Goal: Contribute content: Contribute content

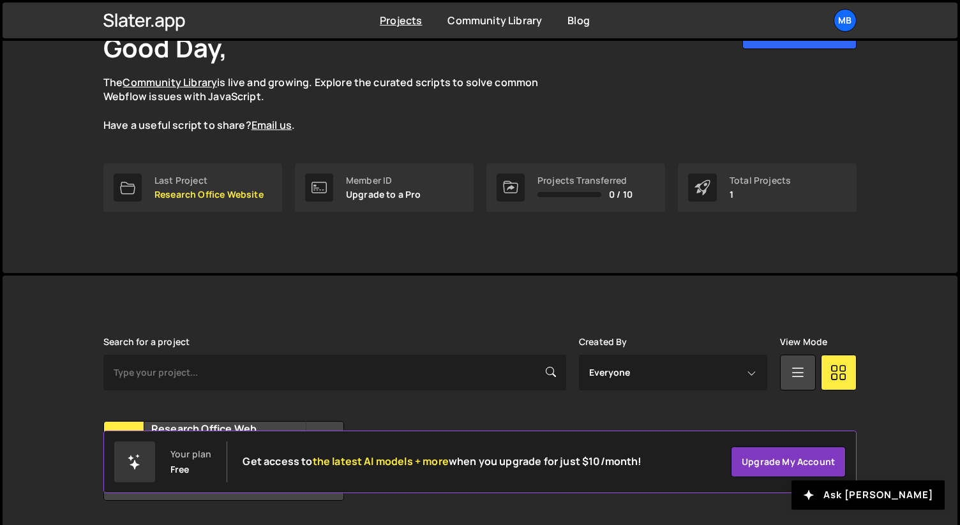
scroll to position [132, 0]
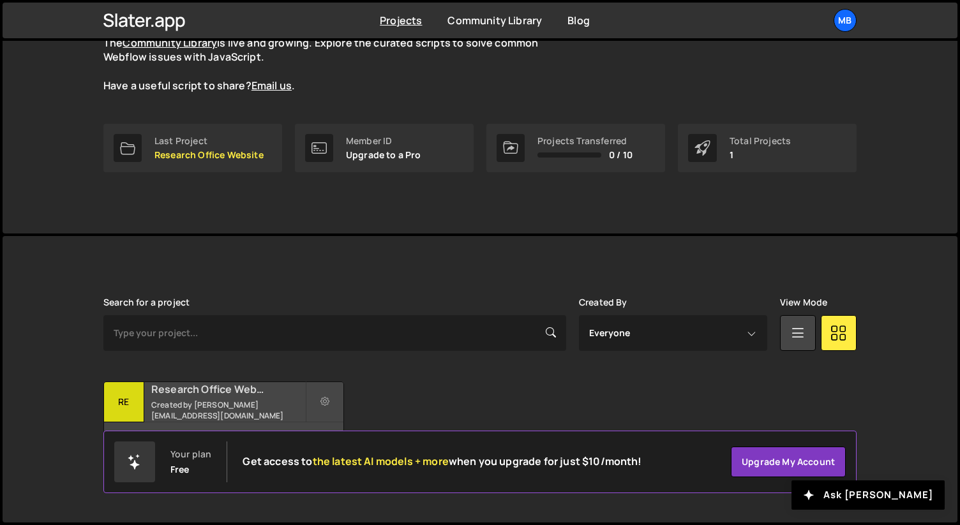
click at [206, 396] on h2 "Research Office Website" at bounding box center [228, 389] width 154 height 14
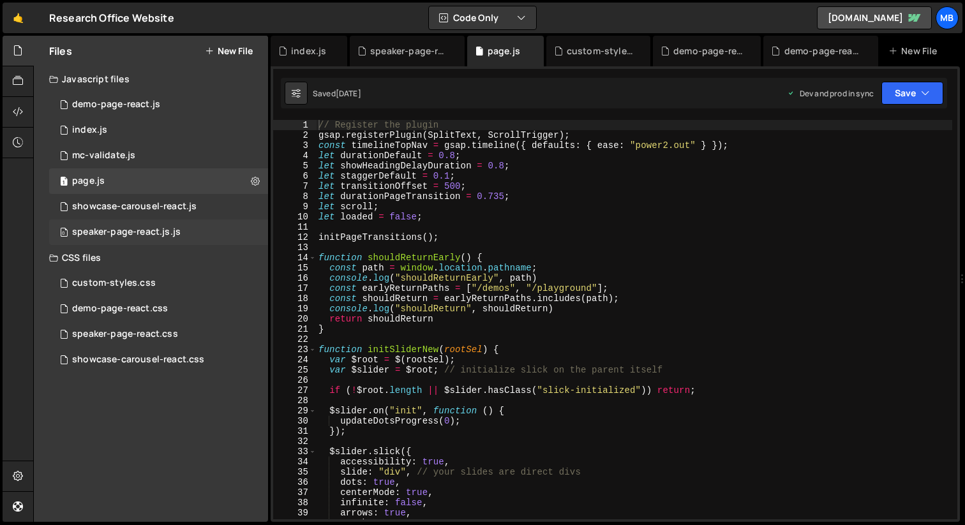
click at [159, 228] on div "speaker-page-react.js.js" at bounding box center [126, 232] width 108 height 11
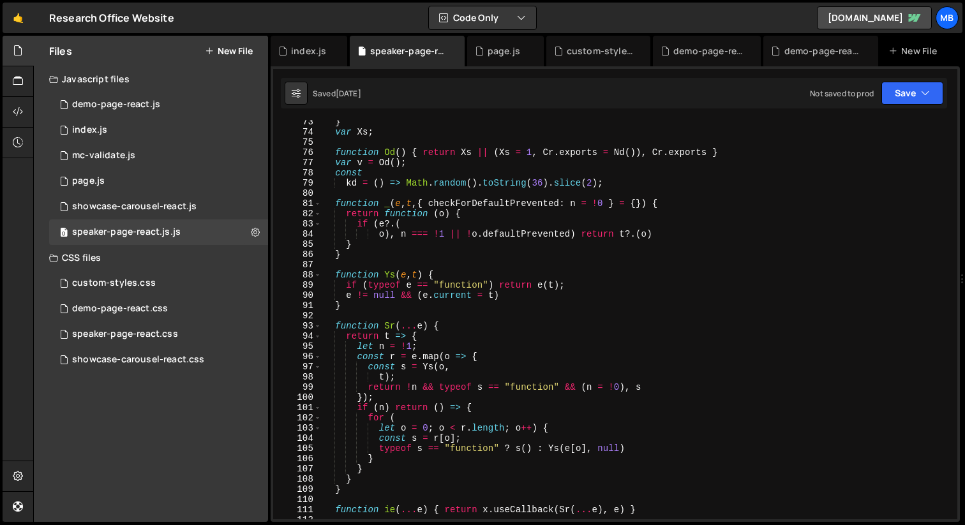
scroll to position [188, 0]
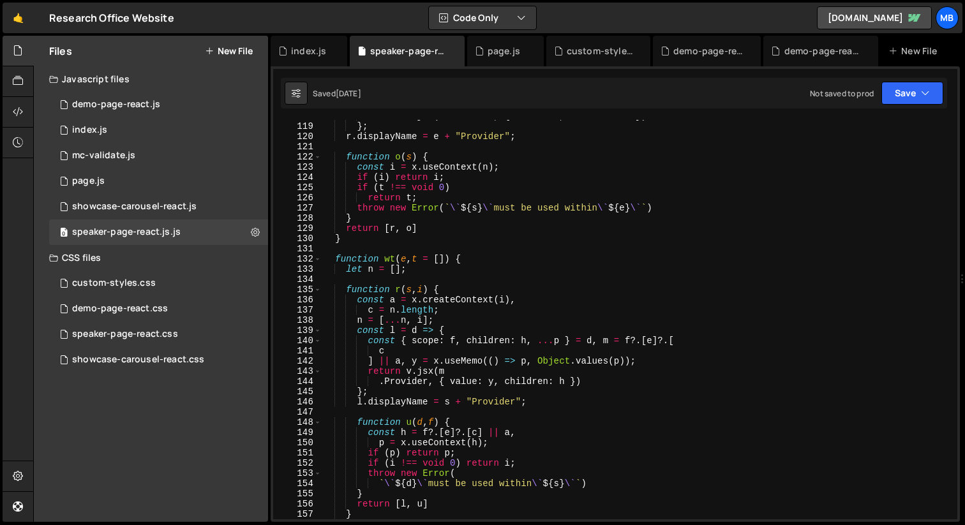
click at [228, 50] on button "New File" at bounding box center [229, 51] width 48 height 10
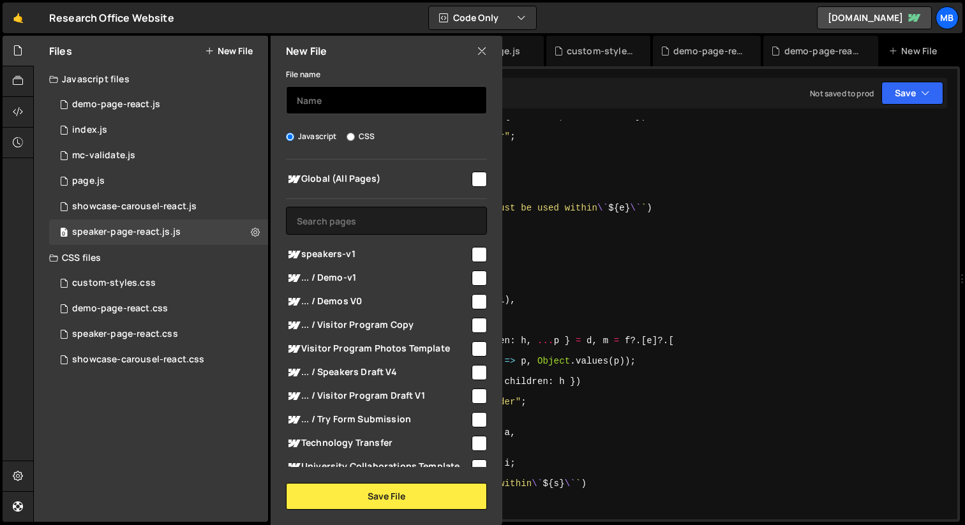
click at [353, 107] on input "text" at bounding box center [386, 100] width 201 height 28
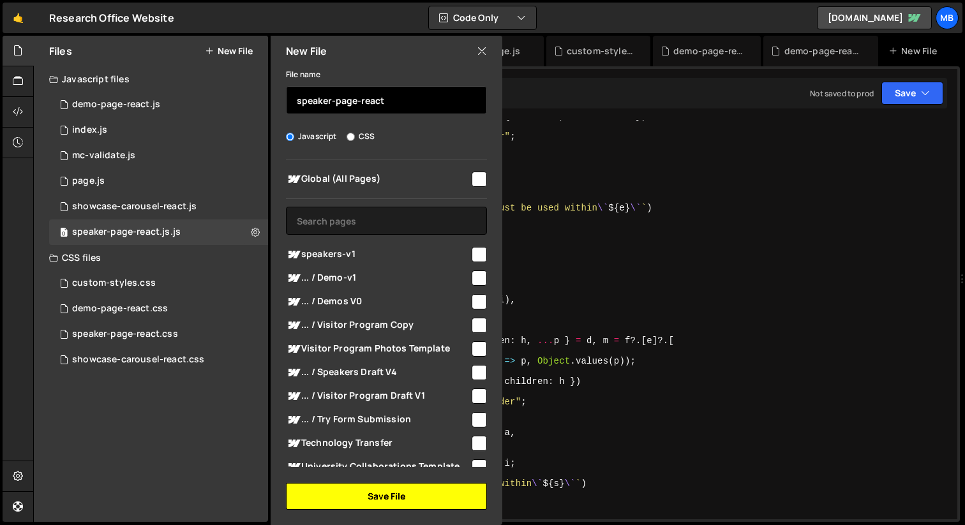
type input "speaker-page-react"
click at [387, 493] on button "Save File" at bounding box center [386, 496] width 201 height 27
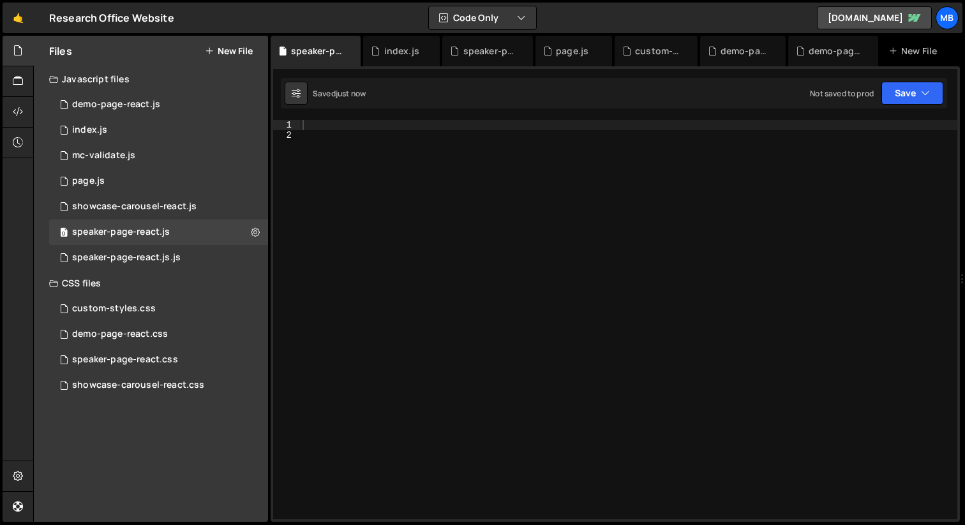
click at [477, 143] on div at bounding box center [628, 330] width 657 height 420
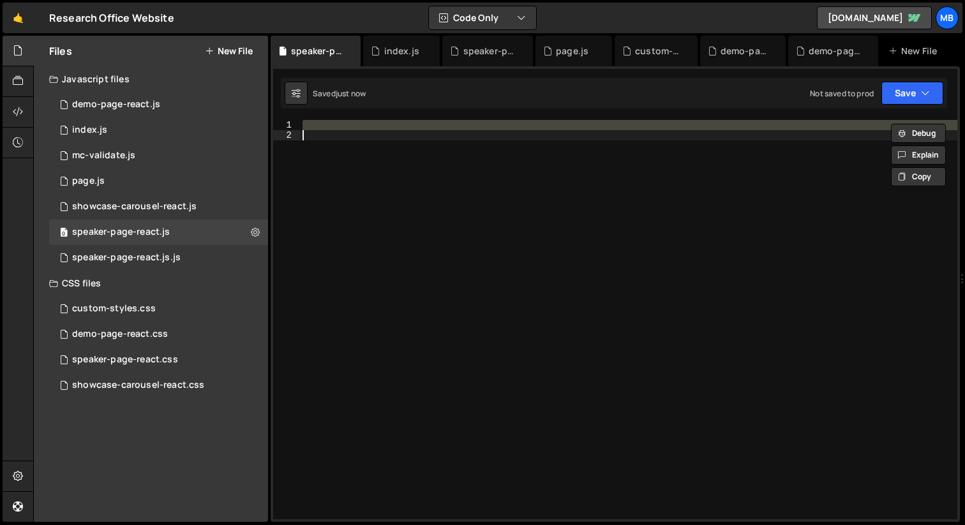
paste textarea
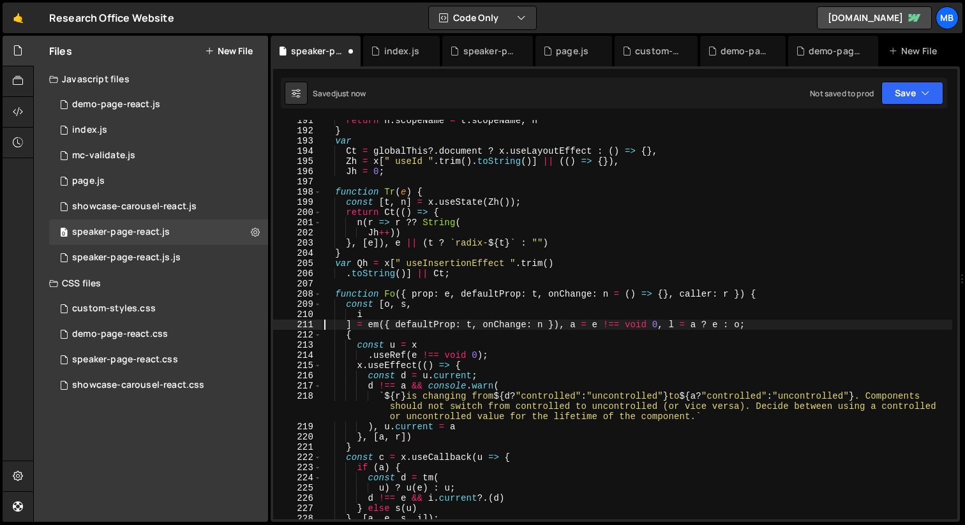
scroll to position [259, 0]
click at [913, 94] on button "Save" at bounding box center [912, 93] width 62 height 23
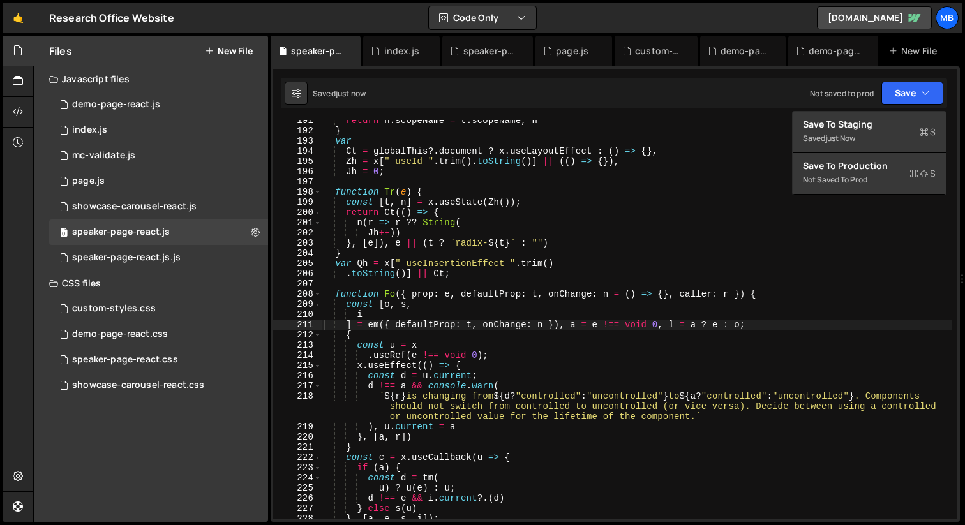
type textarea "function Tr(e) {"
click at [639, 190] on div "return n . scopeName = t . scopeName , n } var Ct = globalThis ?. document ? x …" at bounding box center [637, 325] width 630 height 420
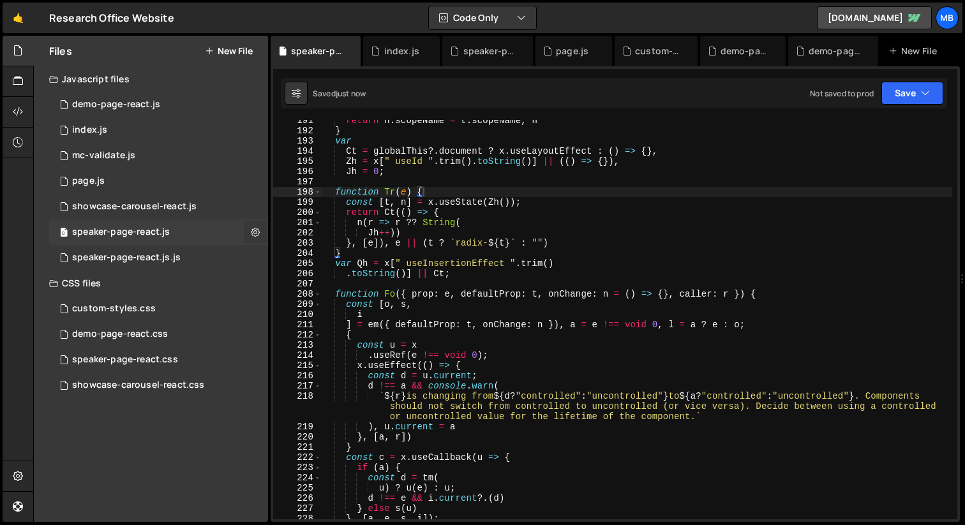
click at [249, 230] on button at bounding box center [255, 232] width 23 height 23
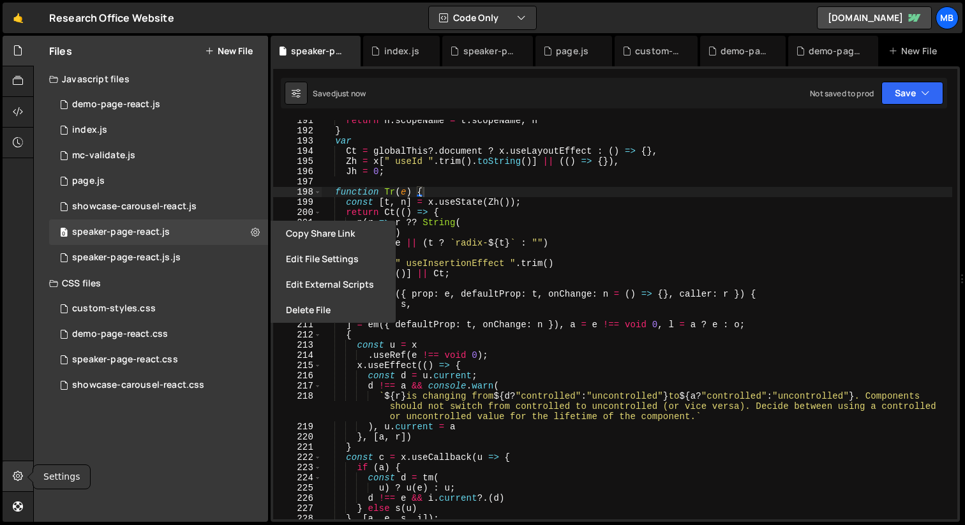
click at [14, 476] on icon at bounding box center [18, 476] width 10 height 14
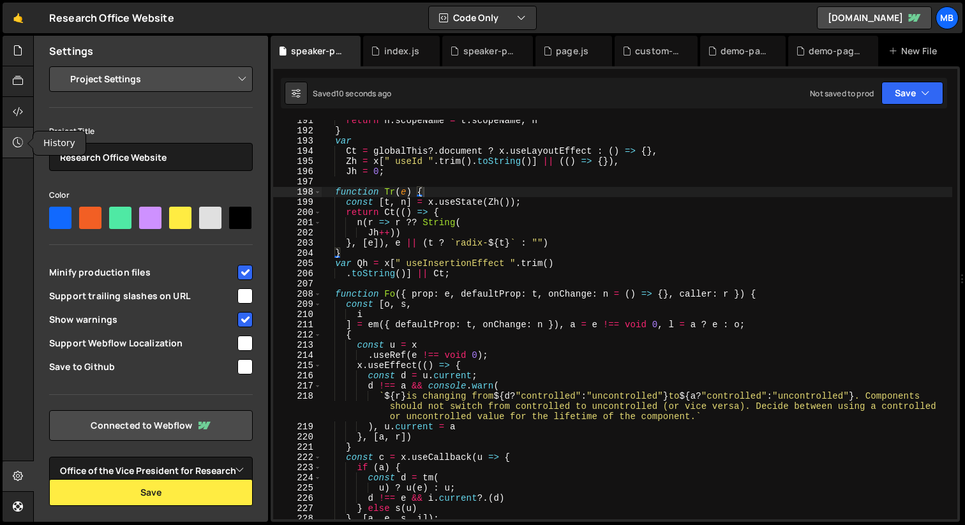
click at [24, 136] on div at bounding box center [18, 143] width 31 height 31
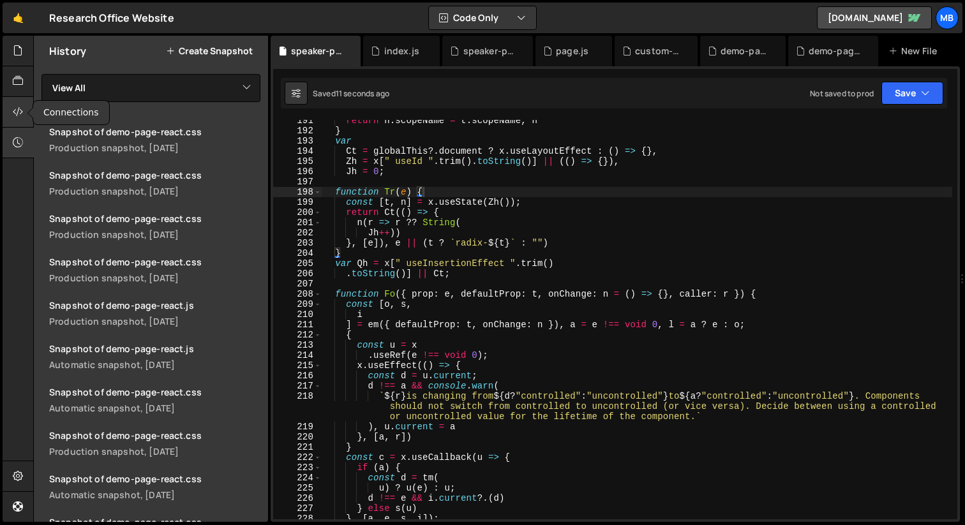
click at [22, 101] on div at bounding box center [18, 112] width 31 height 31
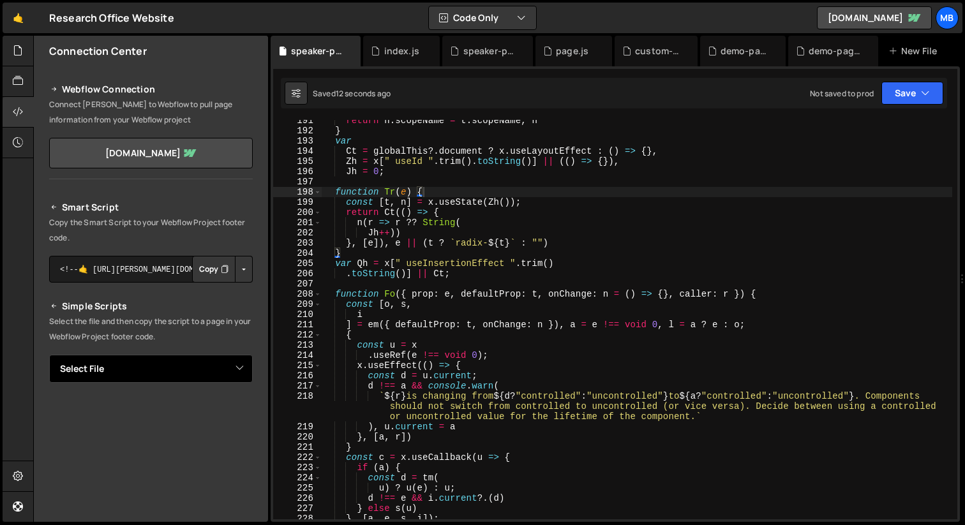
click at [223, 369] on select "Select File demo-page-react.js index.js mc-validate.js page.js showcase-carouse…" at bounding box center [151, 369] width 204 height 28
select select "48081"
click at [49, 355] on select "Select File demo-page-react.js index.js mc-validate.js page.js showcase-carouse…" at bounding box center [151, 369] width 204 height 28
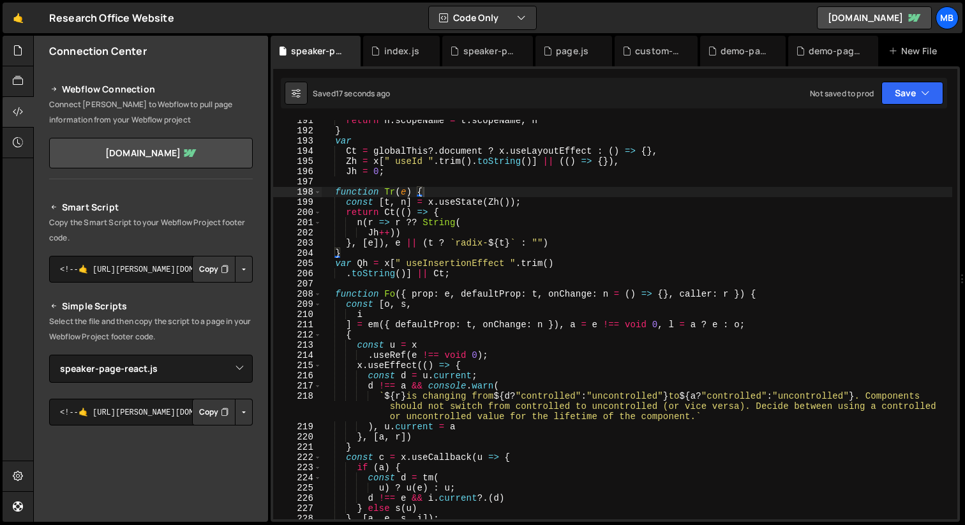
click at [205, 410] on button "Copy" at bounding box center [213, 412] width 43 height 27
click at [15, 56] on icon at bounding box center [18, 50] width 10 height 14
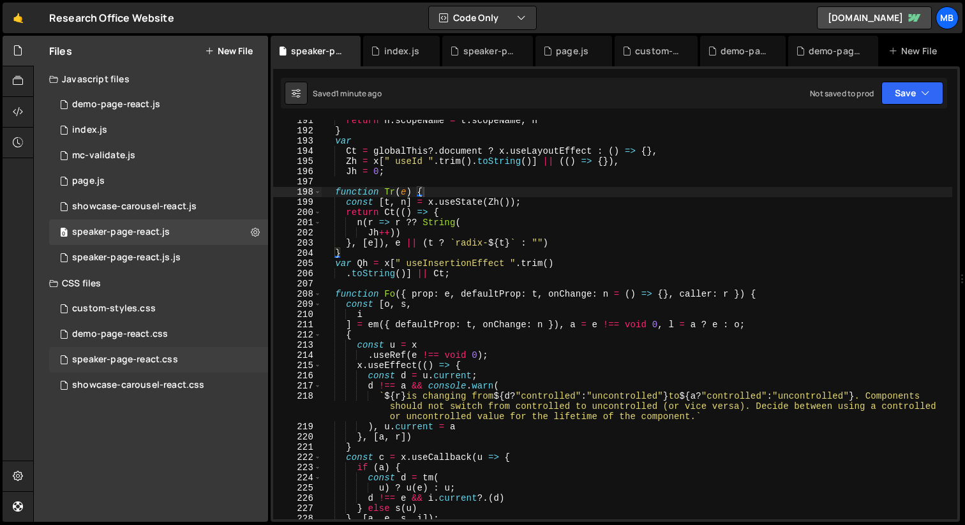
click at [151, 361] on div "speaker-page-react.css" at bounding box center [125, 359] width 106 height 11
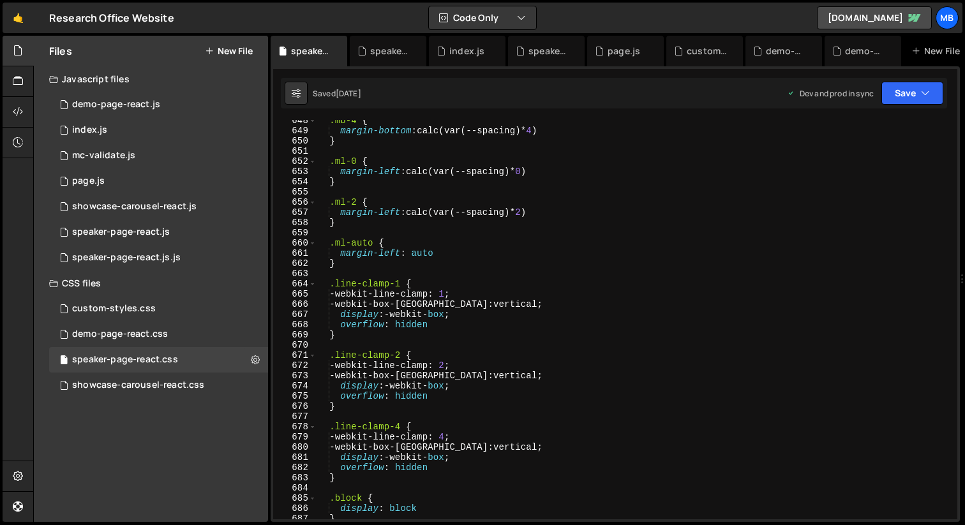
scroll to position [5817, 0]
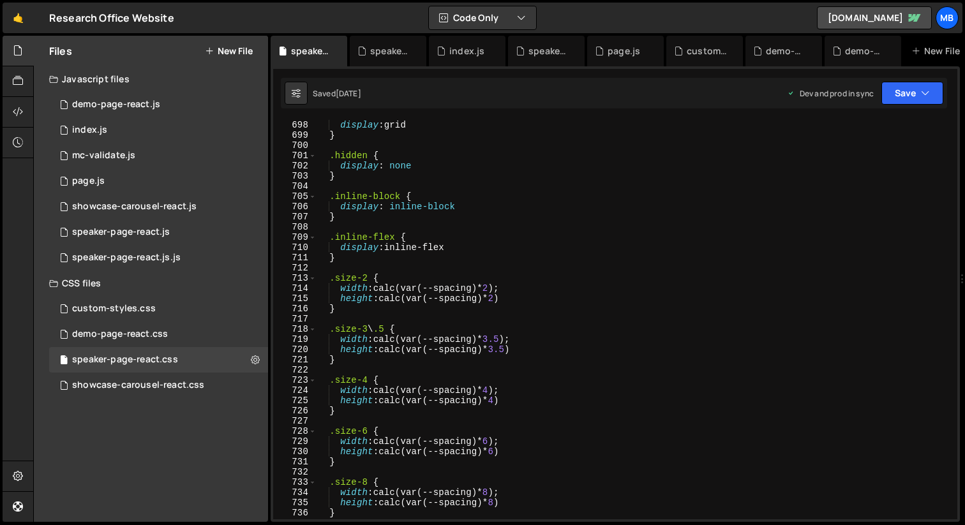
click at [541, 221] on div ".grid { display : grid } .hidden { display : none } .inline-block { display : i…" at bounding box center [634, 320] width 636 height 420
click at [529, 234] on div ".grid { display : grid } .hidden { display : none } .inline-block { display : i…" at bounding box center [634, 320] width 636 height 420
type textarea "}"
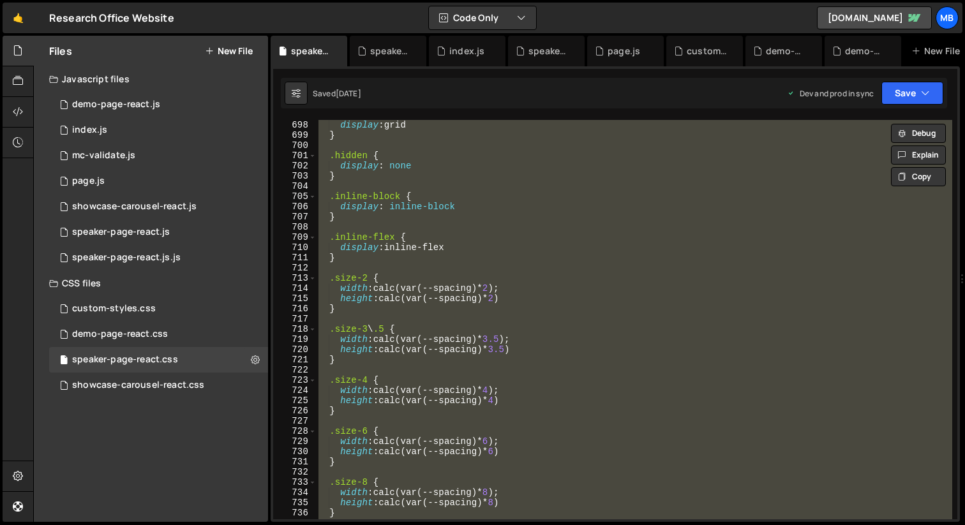
click at [237, 50] on button "New File" at bounding box center [229, 51] width 48 height 10
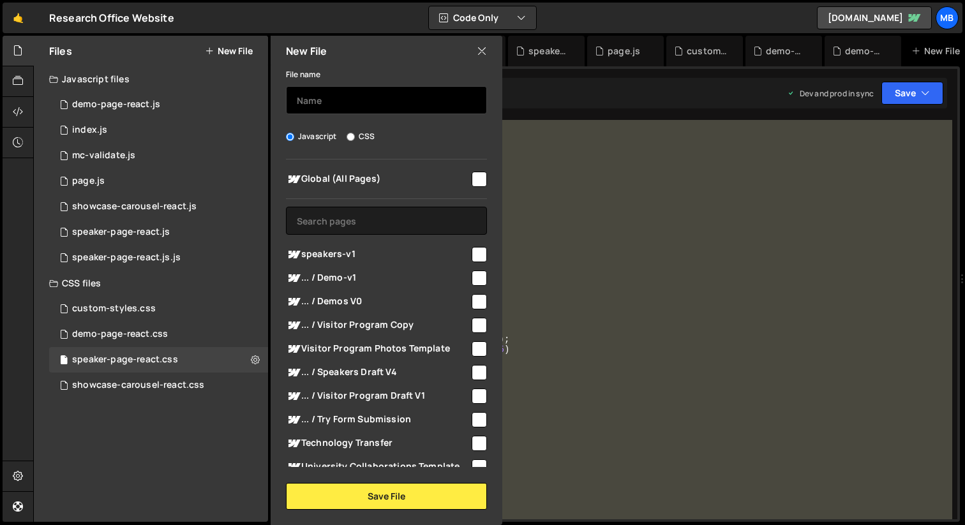
click at [378, 100] on input "text" at bounding box center [386, 100] width 201 height 28
type input "speaker-page-new"
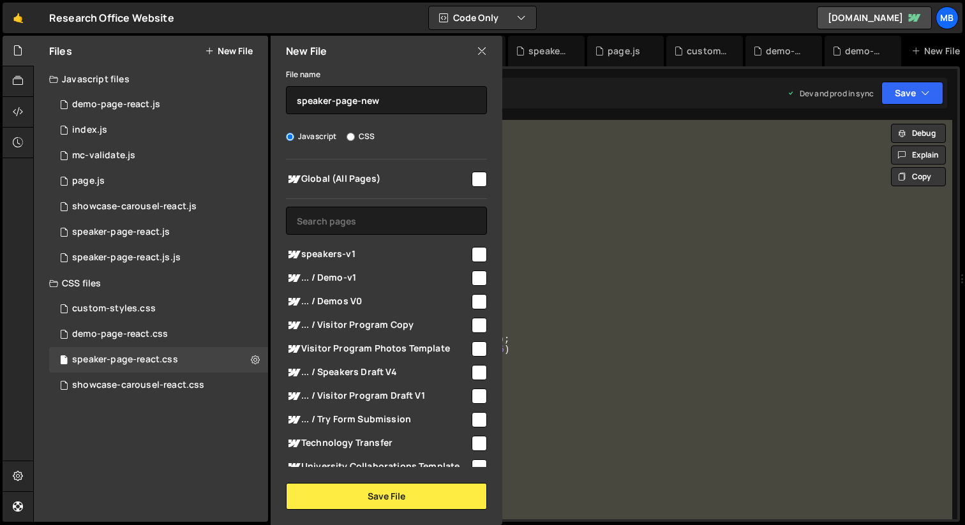
click at [360, 138] on label "CSS" at bounding box center [360, 136] width 28 height 13
click at [355, 138] on input "CSS" at bounding box center [350, 137] width 8 height 8
radio input "true"
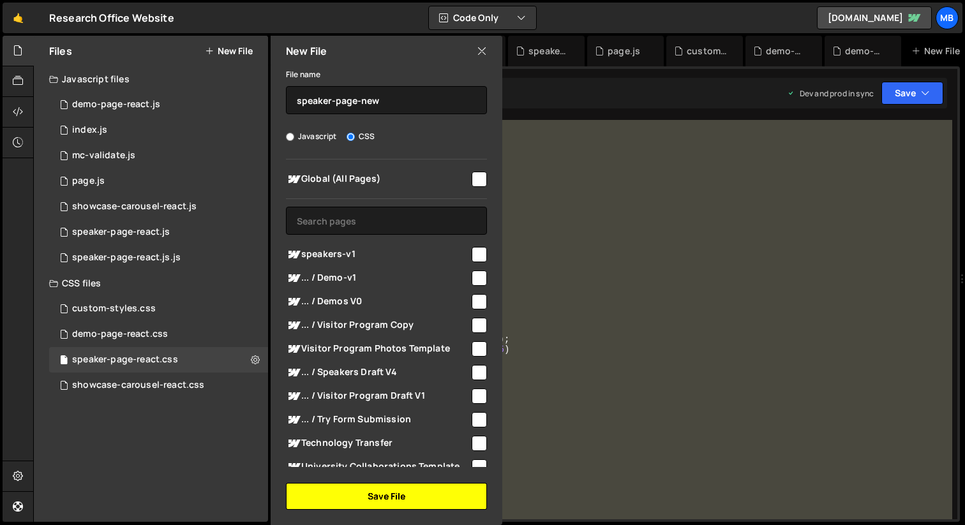
click at [375, 493] on button "Save File" at bounding box center [386, 496] width 201 height 27
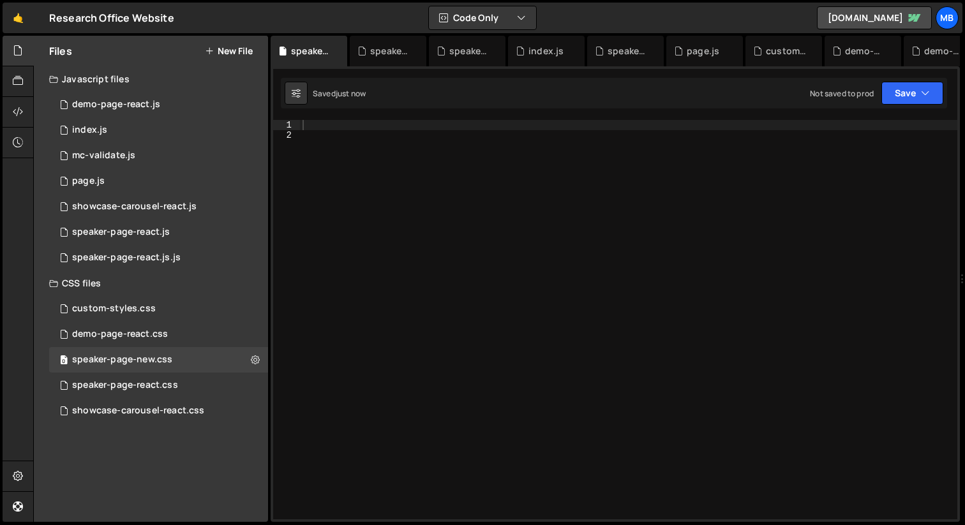
click at [474, 246] on div at bounding box center [628, 330] width 657 height 420
paste textarea "@supports (((-webkit-hyphens:none)) and (not (margin-trim:inline))) or ((-moz-o…"
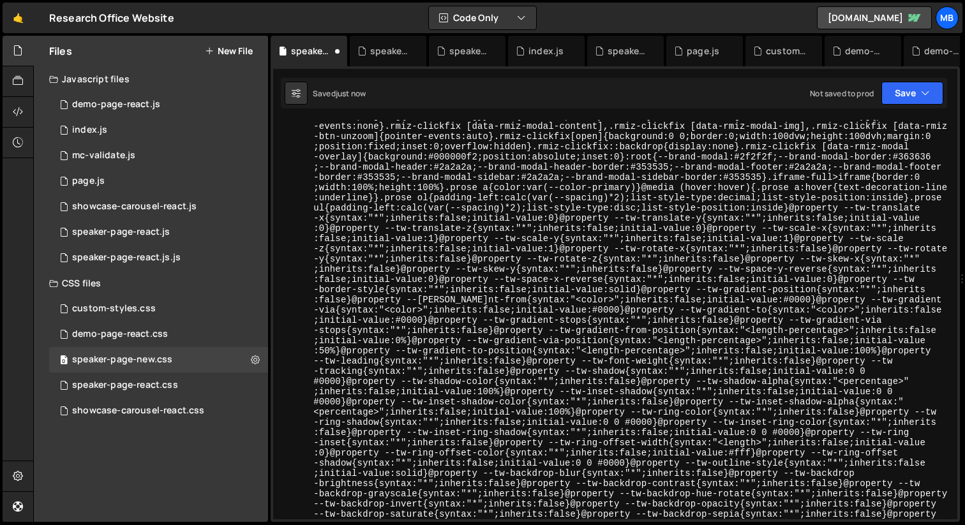
scroll to position [4307, 0]
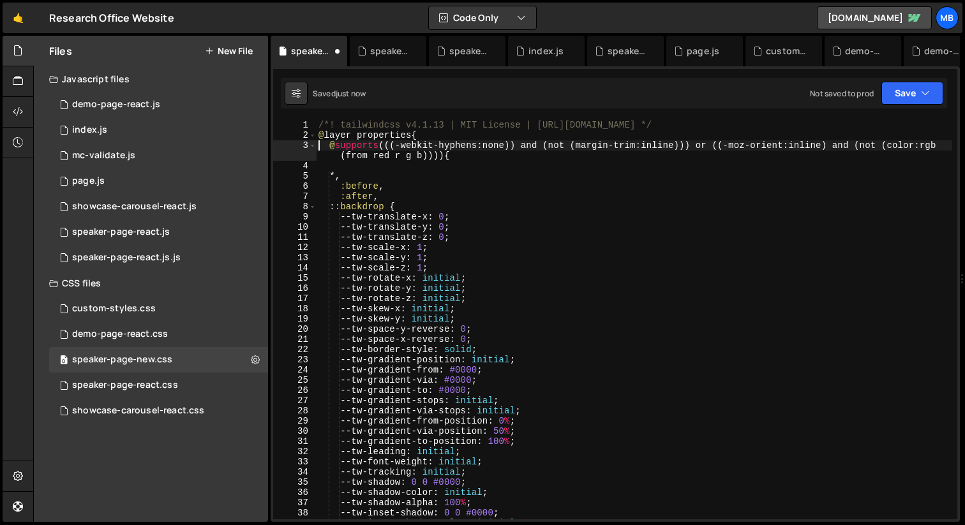
type textarea "@supports (((-webkit-hyphens:none)) and (not (margin-trim:inline))) or ((-moz-o…"
click at [903, 93] on button "Save" at bounding box center [912, 93] width 62 height 23
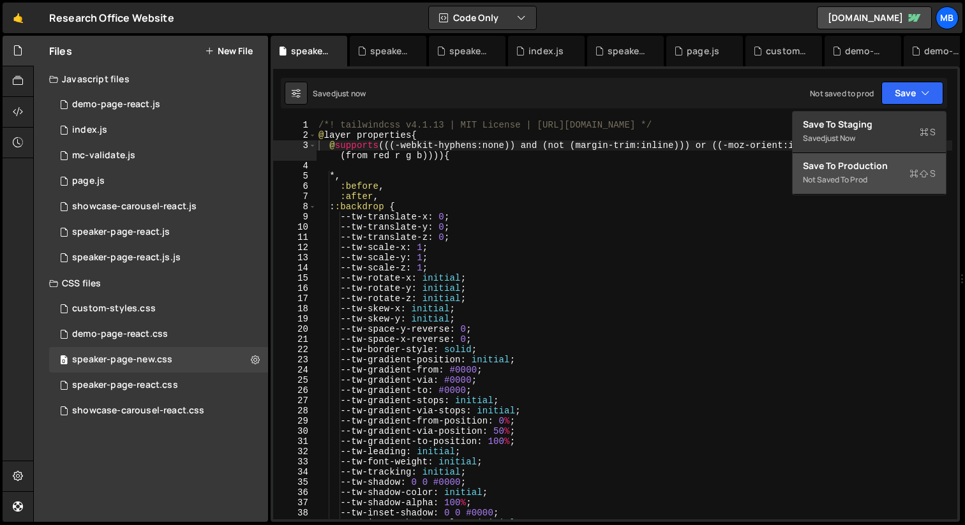
click at [860, 174] on div "Not saved to prod" at bounding box center [869, 179] width 133 height 15
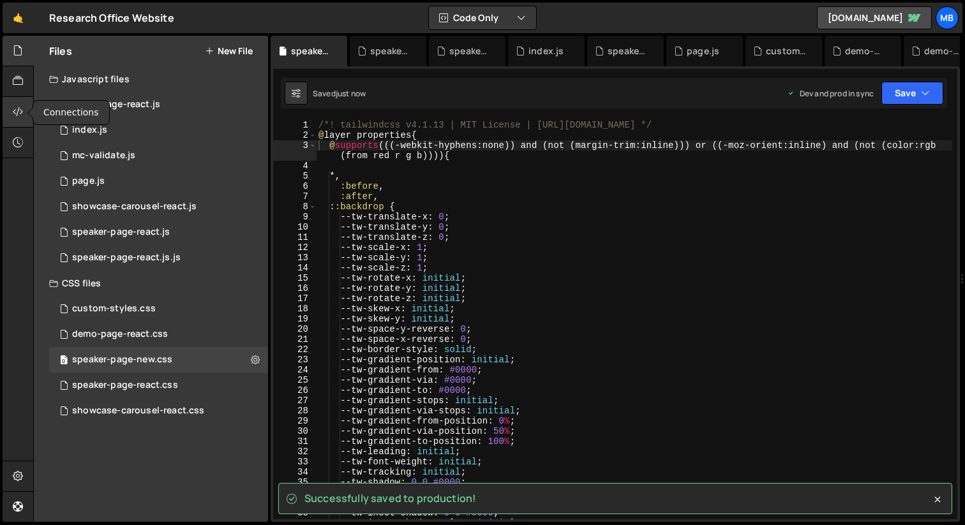
click at [17, 117] on icon at bounding box center [18, 112] width 10 height 14
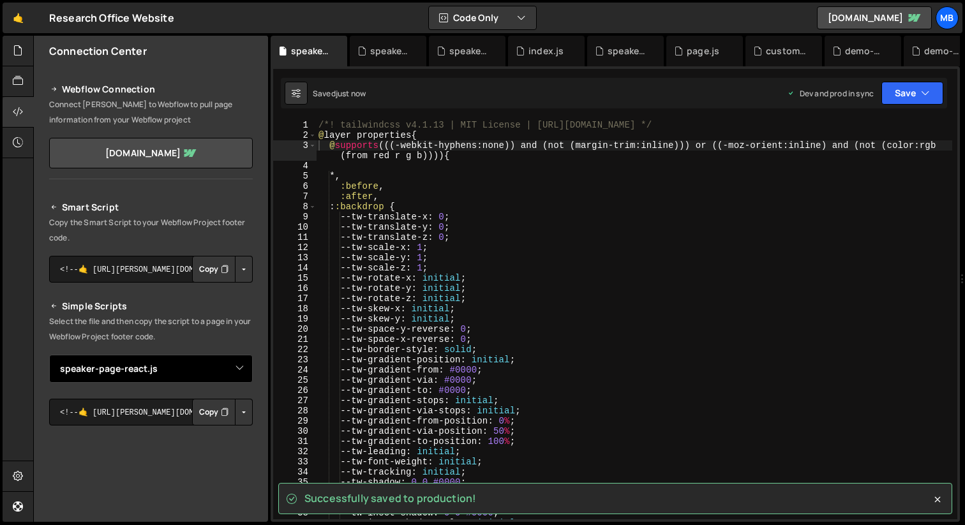
click at [136, 369] on select "Select File demo-page-react.js index.js mc-validate.js page.js showcase-carouse…" at bounding box center [151, 369] width 204 height 28
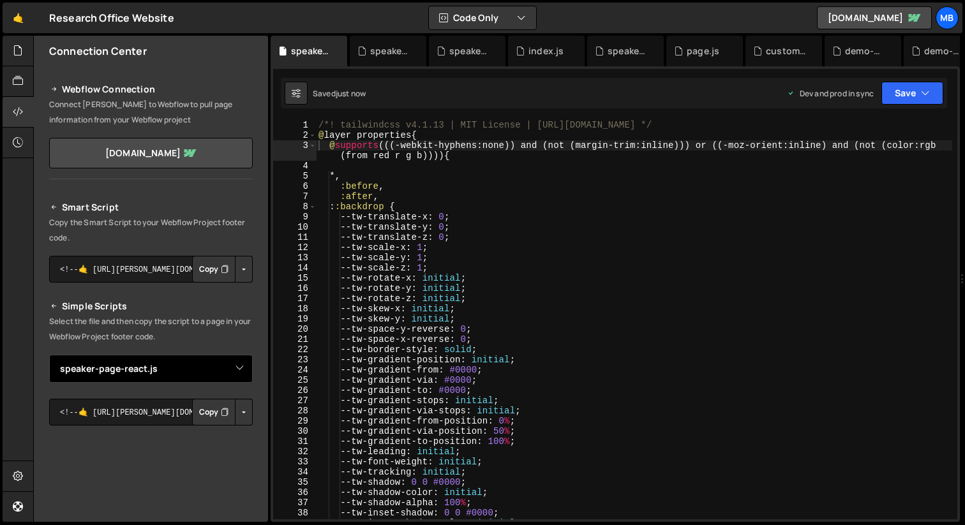
select select "48082"
click at [49, 355] on select "Select File demo-page-react.js index.js mc-validate.js page.js showcase-carouse…" at bounding box center [151, 369] width 204 height 28
click at [211, 416] on button "Copy" at bounding box center [213, 412] width 43 height 27
click at [20, 46] on icon at bounding box center [18, 50] width 10 height 14
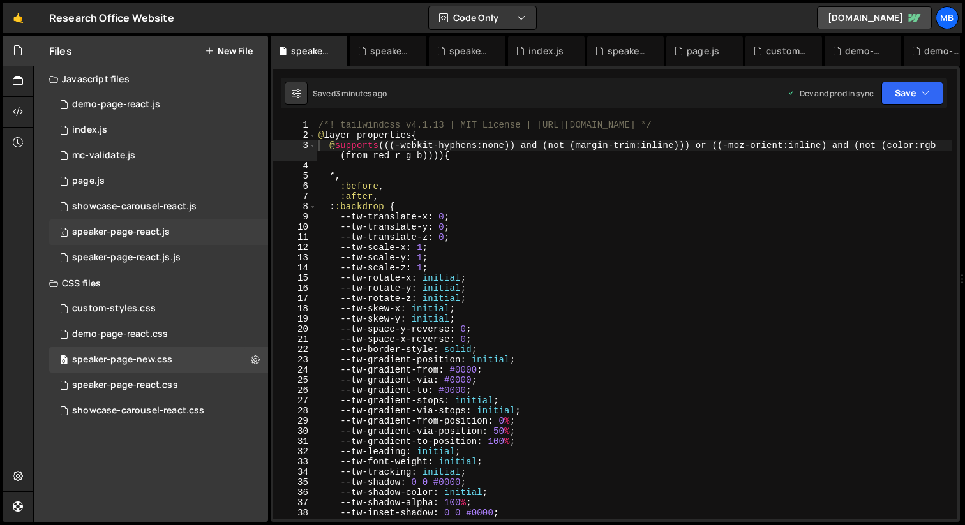
click at [132, 234] on div "speaker-page-react.js" at bounding box center [121, 232] width 98 height 11
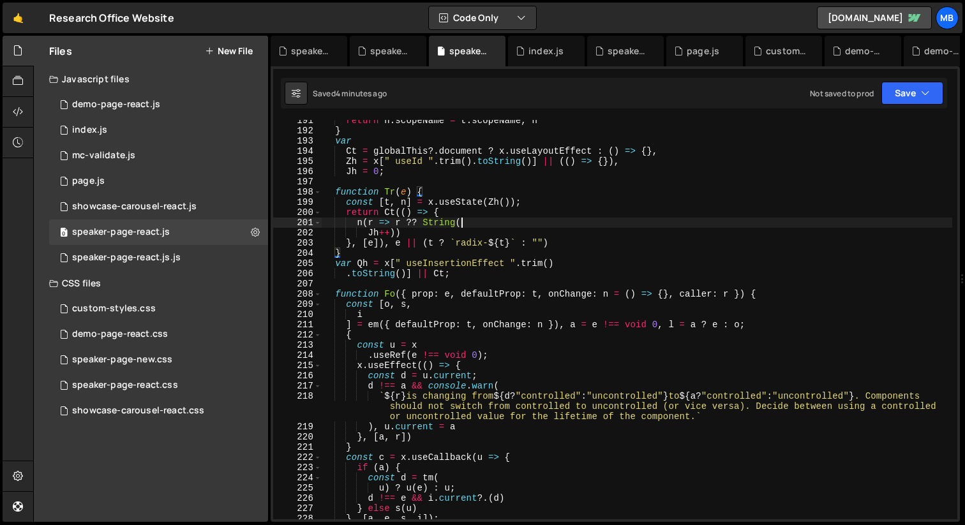
click at [595, 221] on div "return n . scopeName = t . scopeName , n } var Ct = globalThis ?. document ? x …" at bounding box center [637, 325] width 630 height 420
type textarea "}));"
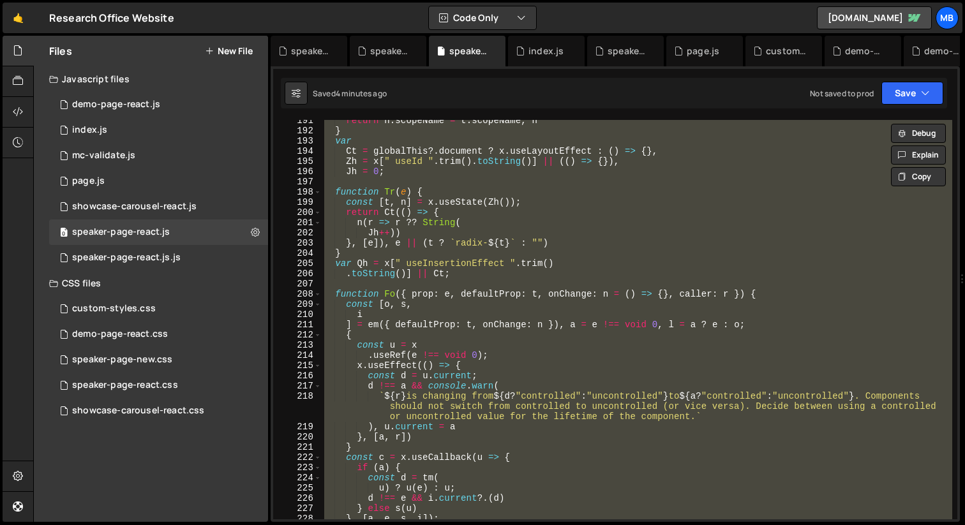
paste textarea
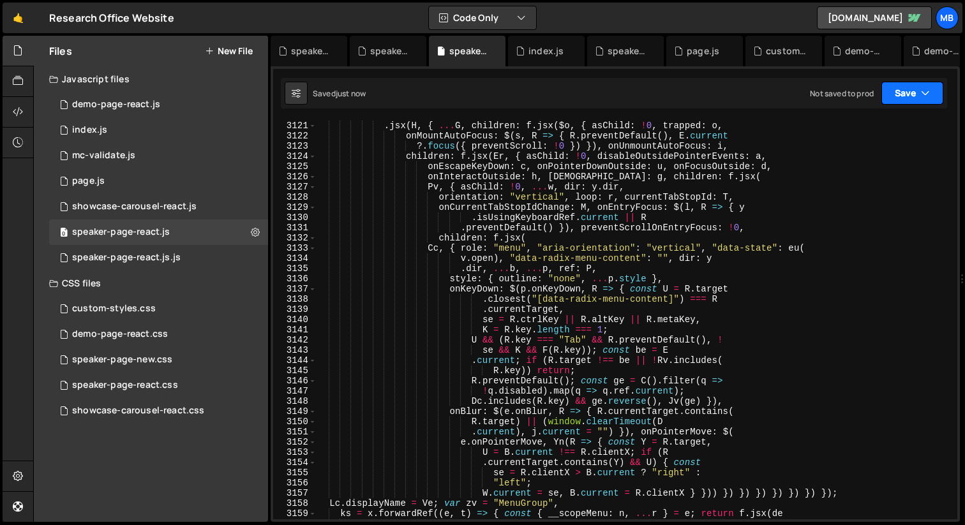
click at [912, 94] on button "Save" at bounding box center [912, 93] width 62 height 23
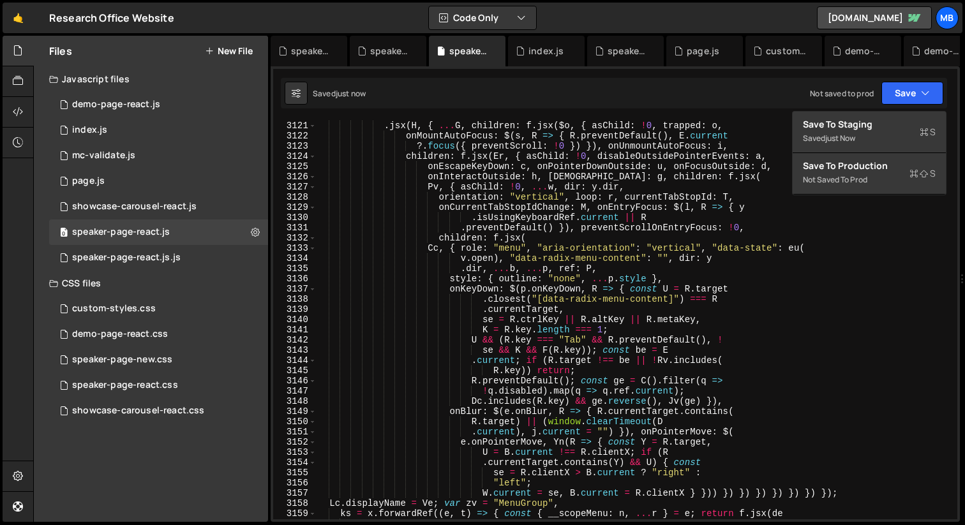
click at [618, 190] on div "onPointerGraceIntentChange : x . useCallback ( R => { O . current = R } , [ ]) …" at bounding box center [634, 320] width 636 height 420
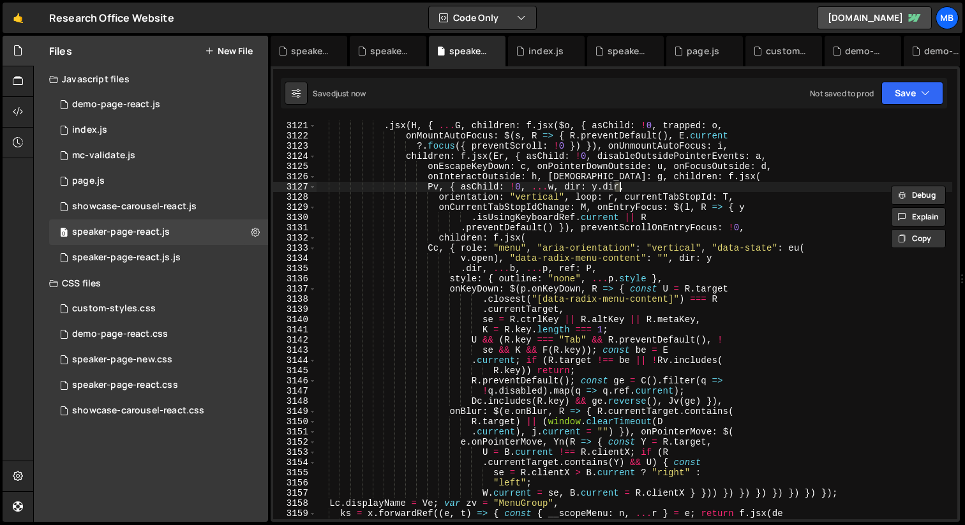
type textarea "touch: [{"
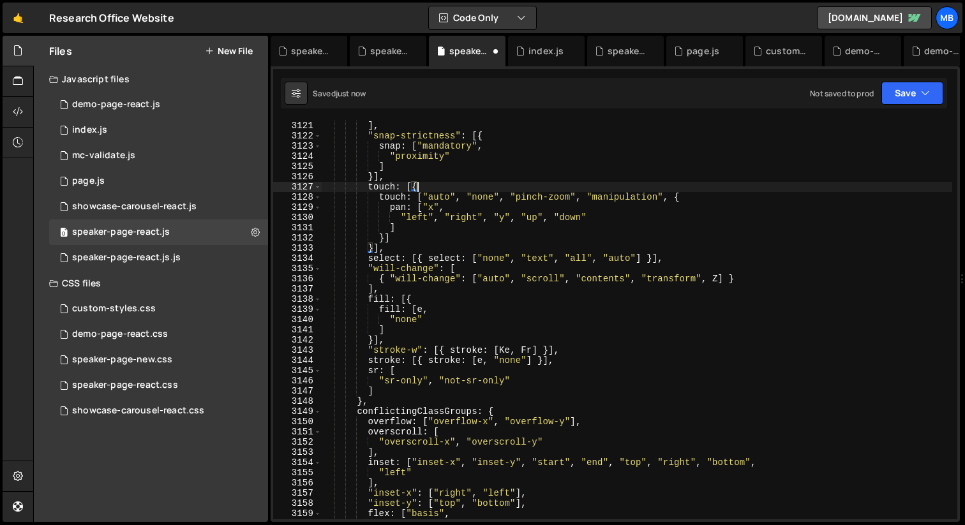
scroll to position [4252, 0]
click at [908, 100] on button "Save" at bounding box center [912, 93] width 62 height 23
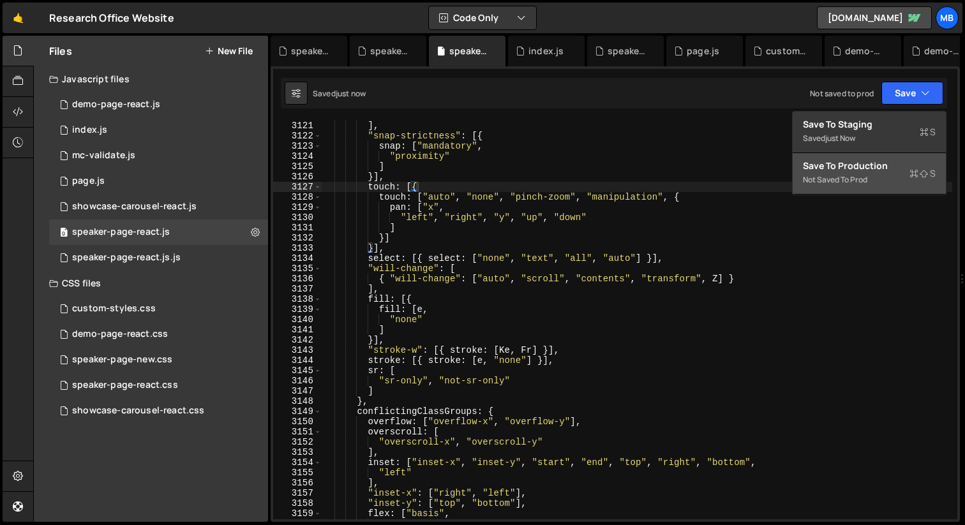
click at [884, 173] on div "Not saved to prod" at bounding box center [869, 179] width 133 height 15
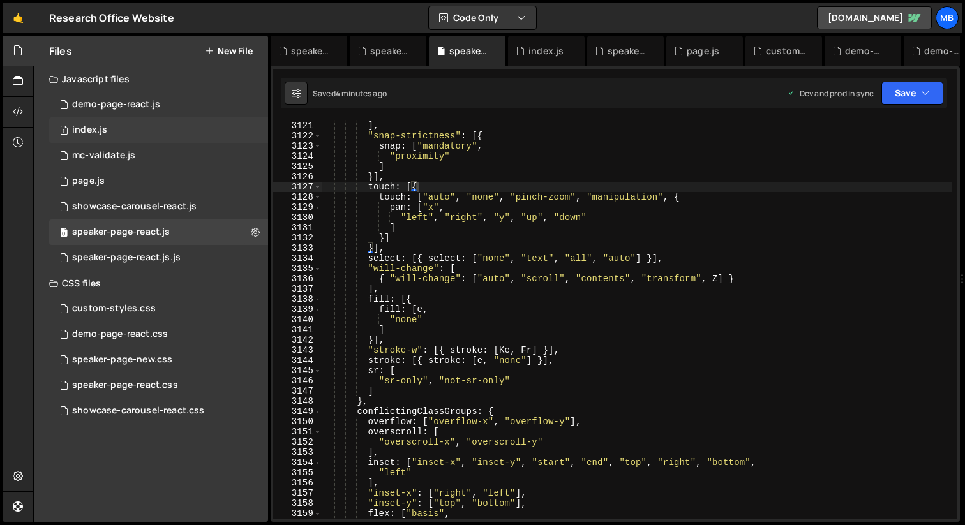
click at [150, 131] on div "1 index.js 0" at bounding box center [158, 130] width 219 height 26
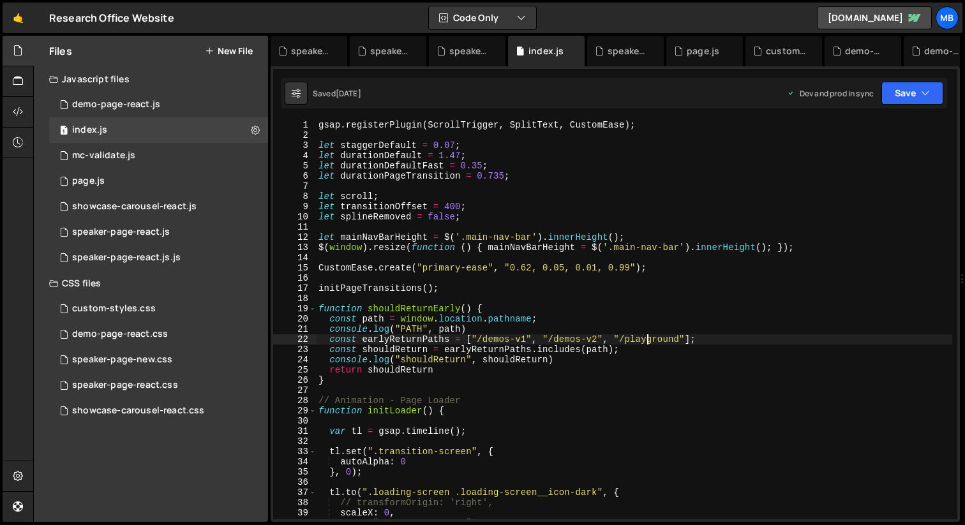
click at [646, 340] on div "gsap . registerPlugin ( ScrollTrigger , SplitText , CustomEase ) ; let staggerD…" at bounding box center [634, 330] width 636 height 420
click at [676, 341] on div "gsap . registerPlugin ( ScrollTrigger , SplitText , CustomEase ) ; let staggerD…" at bounding box center [634, 319] width 636 height 399
click at [683, 341] on div "gsap . registerPlugin ( ScrollTrigger , SplitText , CustomEase ) ; let staggerD…" at bounding box center [634, 330] width 636 height 420
click at [685, 341] on div "gsap . registerPlugin ( ScrollTrigger , SplitText , CustomEase ) ; let staggerD…" at bounding box center [634, 330] width 636 height 420
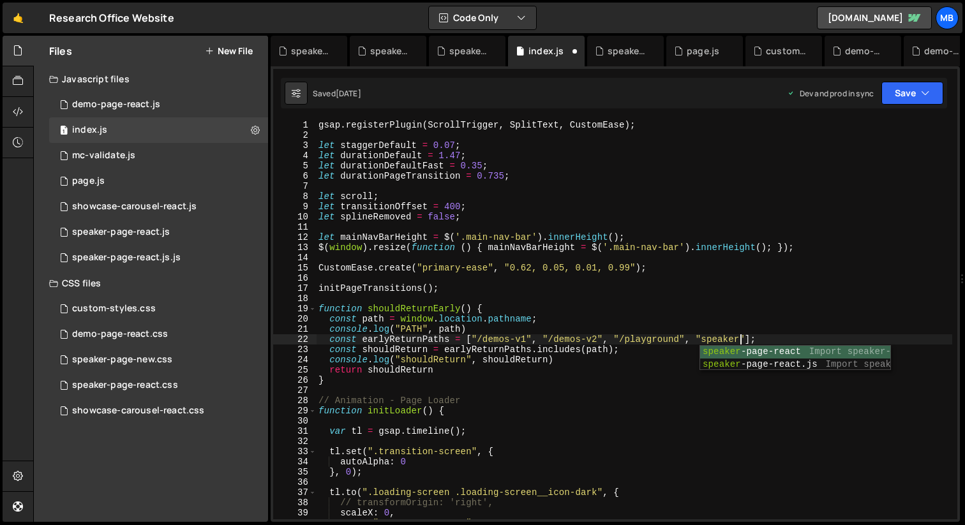
scroll to position [0, 29]
drag, startPoint x: 685, startPoint y: 339, endPoint x: 750, endPoint y: 337, distance: 64.5
click at [751, 339] on div "gsap . registerPlugin ( ScrollTrigger , SplitText , CustomEase ) ; let staggerD…" at bounding box center [634, 330] width 636 height 420
type textarea "const earlyReturnPaths = ["/demos-v1", "/demos-v2", "/playground", "speakers"];"
click at [165, 181] on div "1 page.js 0" at bounding box center [158, 181] width 219 height 26
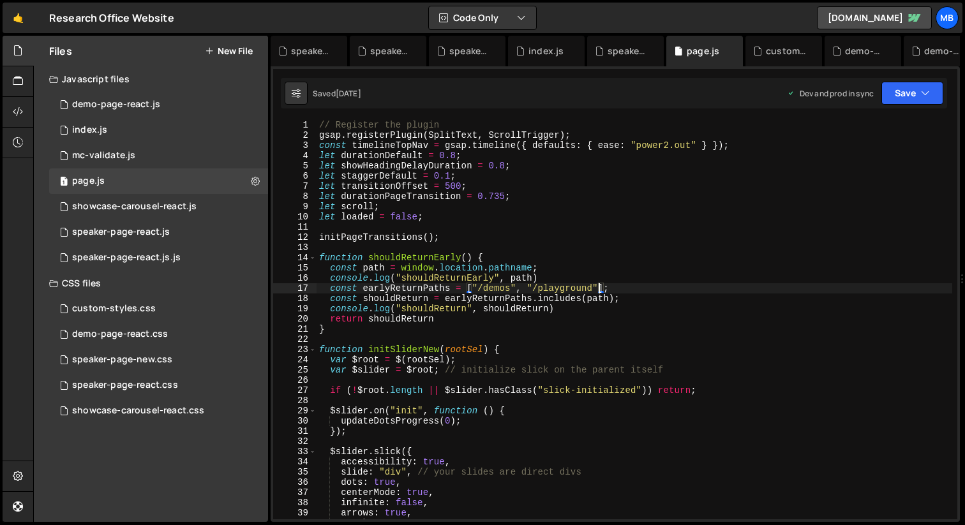
click at [599, 289] on div "// Register the plugin gsap . registerPlugin ( SplitText , ScrollTrigger ) ; co…" at bounding box center [633, 330] width 635 height 420
paste textarea ", "speakers""
type textarea "const earlyReturnPaths = ["/demos", "/playground", "speakers"];"
click at [896, 96] on button "Save" at bounding box center [912, 93] width 62 height 23
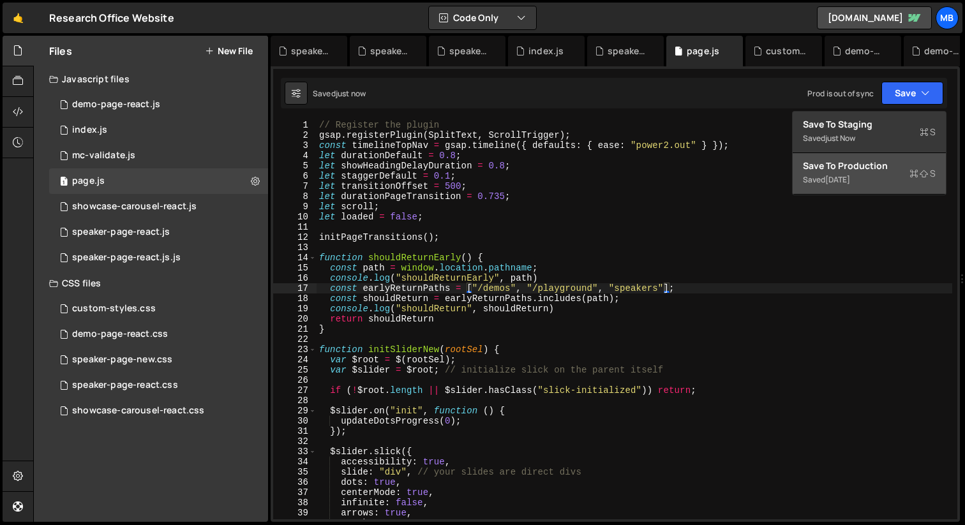
click at [896, 171] on div "Save to Production S" at bounding box center [869, 166] width 133 height 13
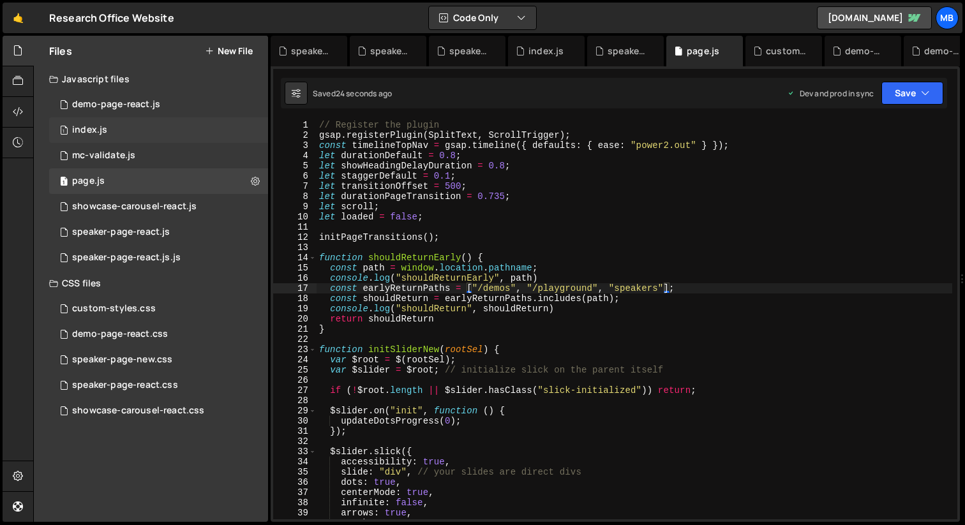
click at [132, 131] on div "1 index.js 0" at bounding box center [158, 130] width 219 height 26
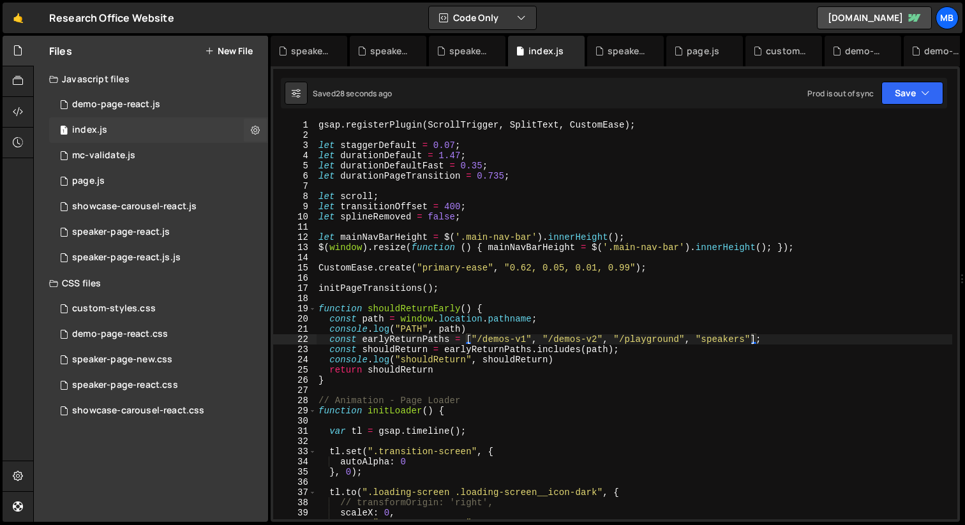
click at [131, 131] on div "1 index.js 0" at bounding box center [158, 130] width 219 height 26
click at [925, 94] on icon "button" at bounding box center [925, 93] width 9 height 13
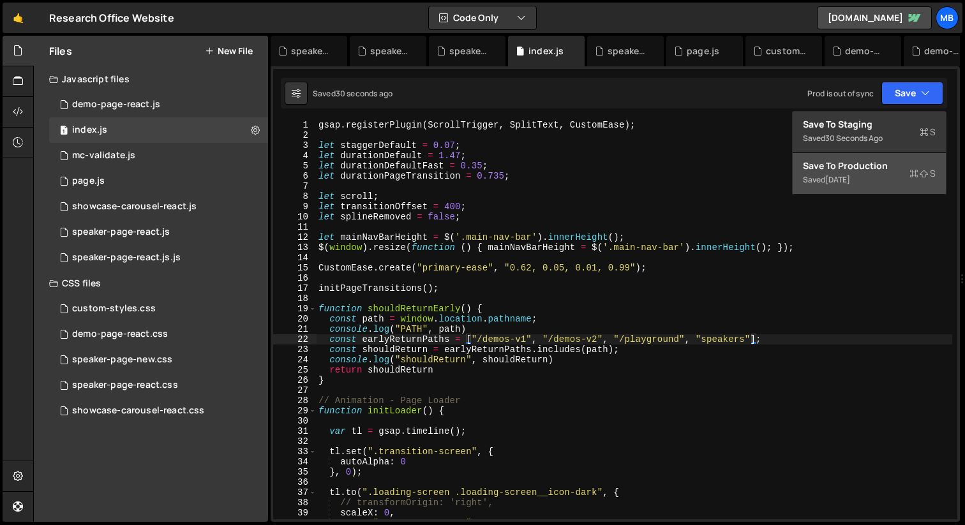
click at [860, 193] on button "Save to Production S Saved [DATE]" at bounding box center [868, 173] width 153 height 41
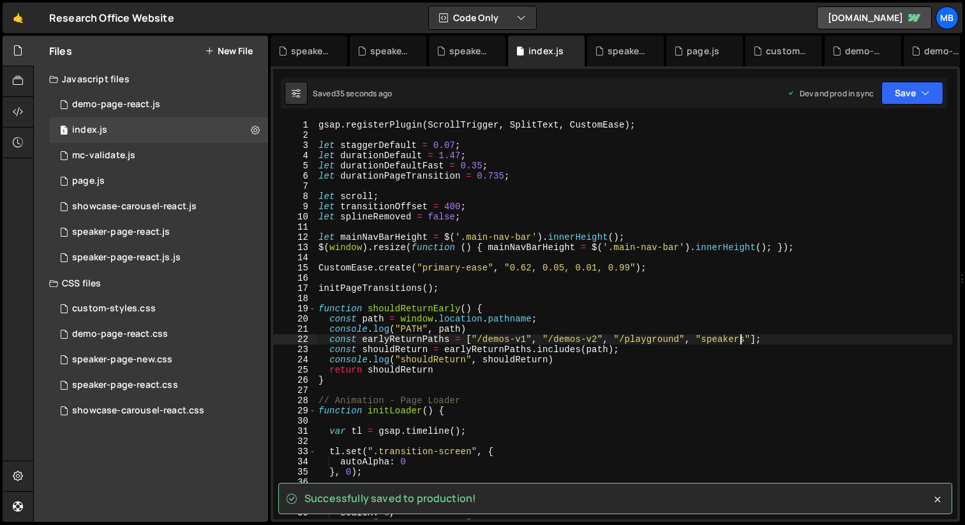
click at [740, 339] on div "gsap . registerPlugin ( ScrollTrigger , SplitText , CustomEase ) ; let staggerD…" at bounding box center [634, 330] width 636 height 420
click at [746, 340] on div "gsap . registerPlugin ( ScrollTrigger , SplitText , CustomEase ) ; let staggerD…" at bounding box center [634, 330] width 636 height 420
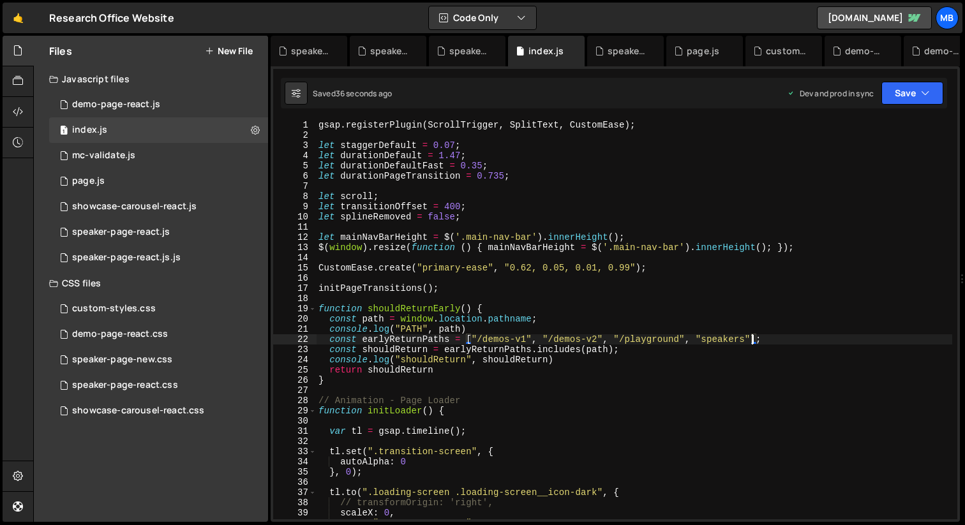
click at [750, 339] on div "gsap . registerPlugin ( ScrollTrigger , SplitText , CustomEase ) ; let staggerD…" at bounding box center [634, 330] width 636 height 420
drag, startPoint x: 525, startPoint y: 341, endPoint x: 530, endPoint y: 334, distance: 7.8
click at [525, 339] on div "gsap . registerPlugin ( ScrollTrigger , SplitText , CustomEase ) ; let staggerD…" at bounding box center [634, 330] width 636 height 420
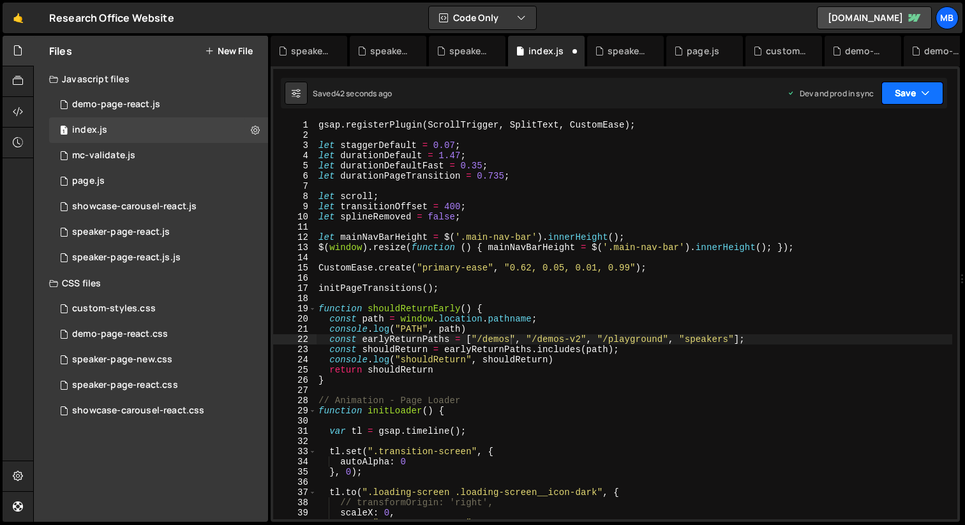
drag, startPoint x: 890, startPoint y: 91, endPoint x: 893, endPoint y: 107, distance: 15.6
click at [889, 91] on button "Save" at bounding box center [912, 93] width 62 height 23
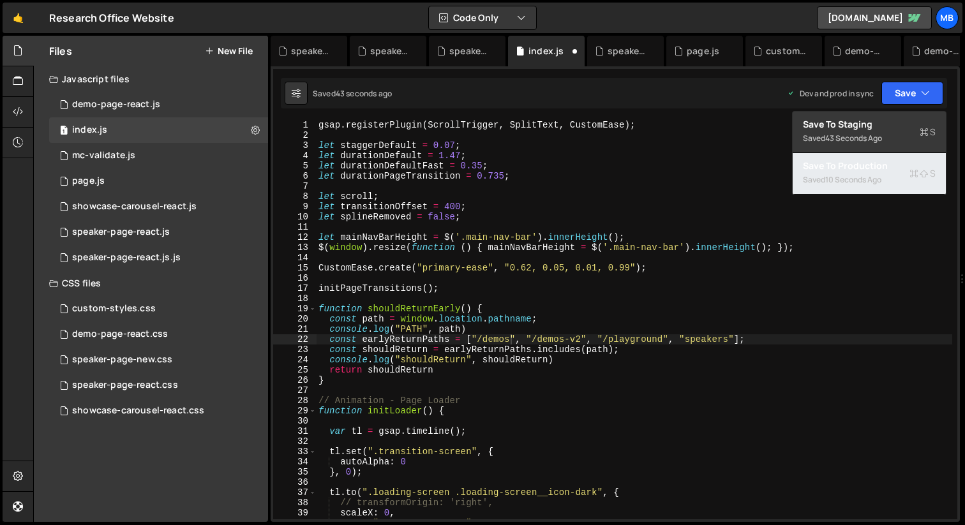
click at [888, 167] on div "Save to Production S" at bounding box center [869, 166] width 133 height 13
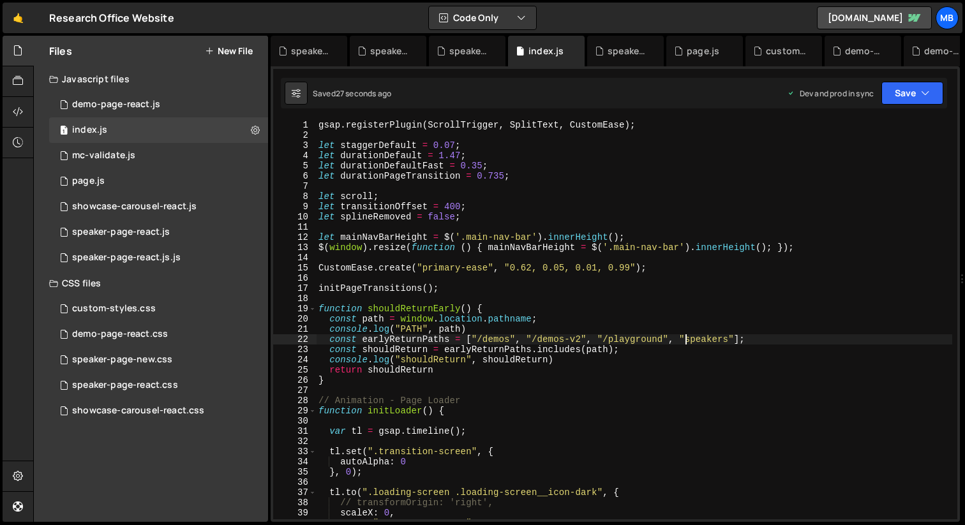
drag, startPoint x: 687, startPoint y: 341, endPoint x: 699, endPoint y: 343, distance: 12.3
click at [687, 341] on div "gsap . registerPlugin ( ScrollTrigger , SplitText , CustomEase ) ; let staggerD…" at bounding box center [634, 330] width 636 height 420
type textarea "const earlyReturnPaths = ["/demos", "/demos-v2", "/playground", "/speakers"];"
click at [901, 93] on button "Save" at bounding box center [912, 93] width 62 height 23
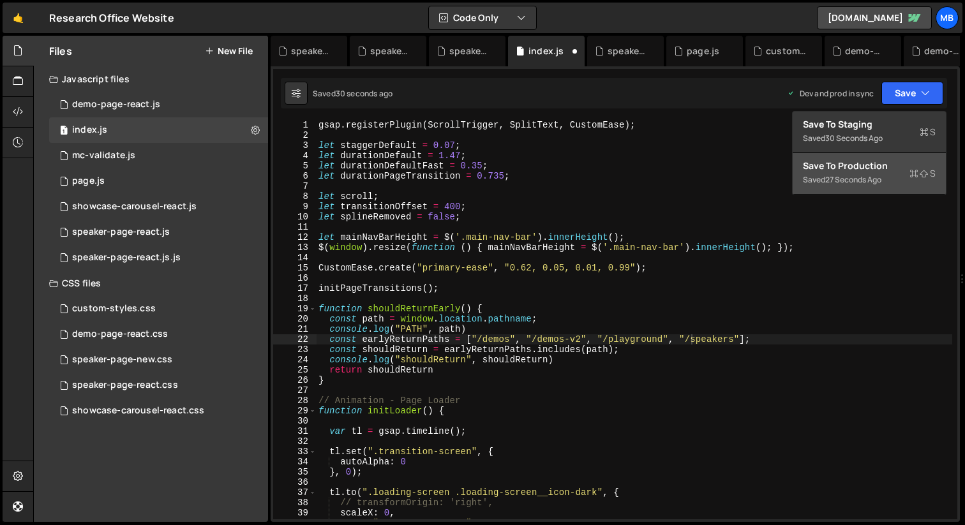
click at [893, 170] on div "Save to Production S" at bounding box center [869, 166] width 133 height 13
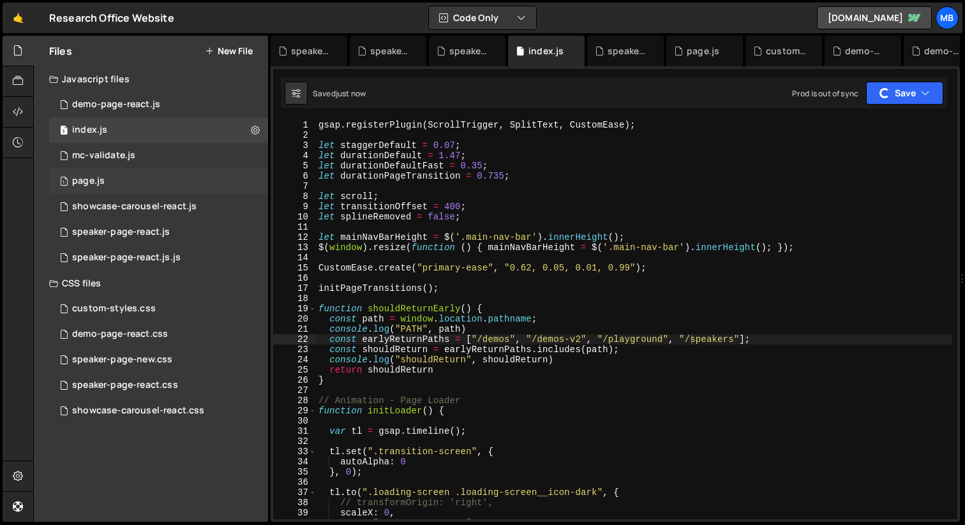
click at [165, 178] on div "1 page.js 0" at bounding box center [158, 181] width 219 height 26
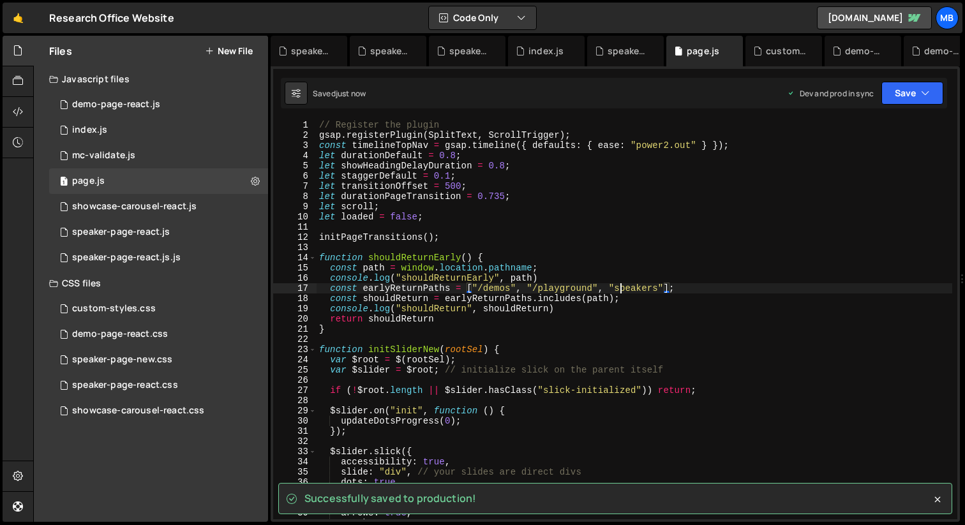
click at [622, 287] on div "// Register the plugin gsap . registerPlugin ( SplitText , ScrollTrigger ) ; co…" at bounding box center [633, 330] width 635 height 420
click at [616, 288] on div "// Register the plugin gsap . registerPlugin ( SplitText , ScrollTrigger ) ; co…" at bounding box center [633, 330] width 635 height 420
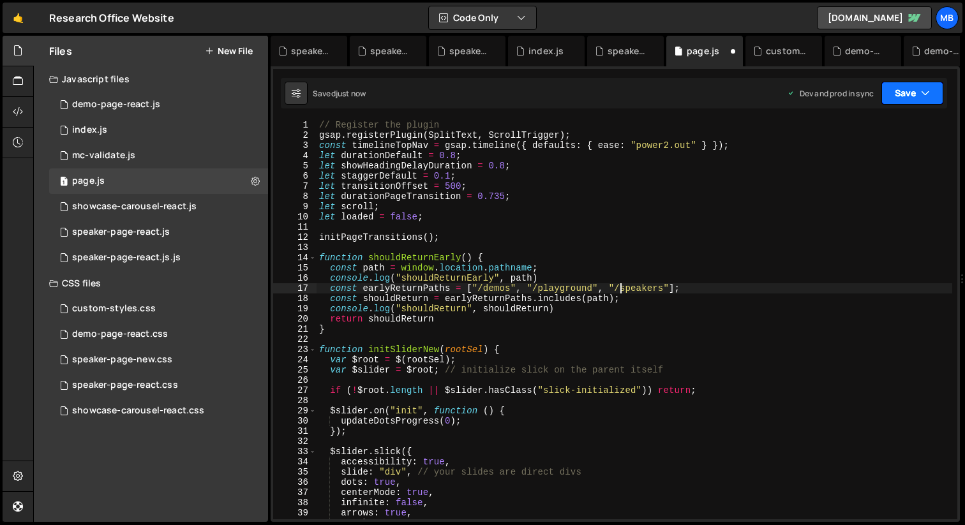
type textarea "const earlyReturnPaths = ["/demos", "/playground", "/speakers"];"
click at [911, 97] on button "Save" at bounding box center [912, 93] width 62 height 23
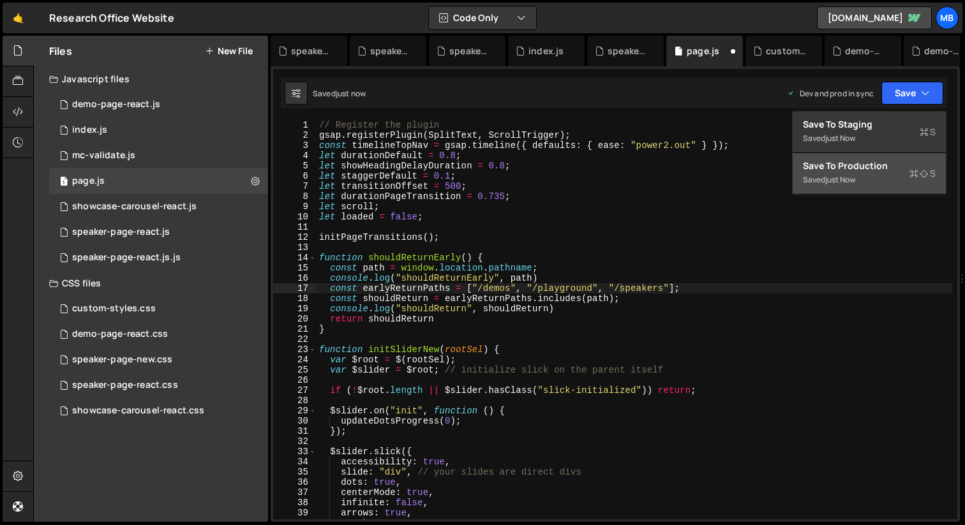
click at [897, 168] on div "Save to Production S" at bounding box center [869, 166] width 133 height 13
